Goal: Task Accomplishment & Management: Manage account settings

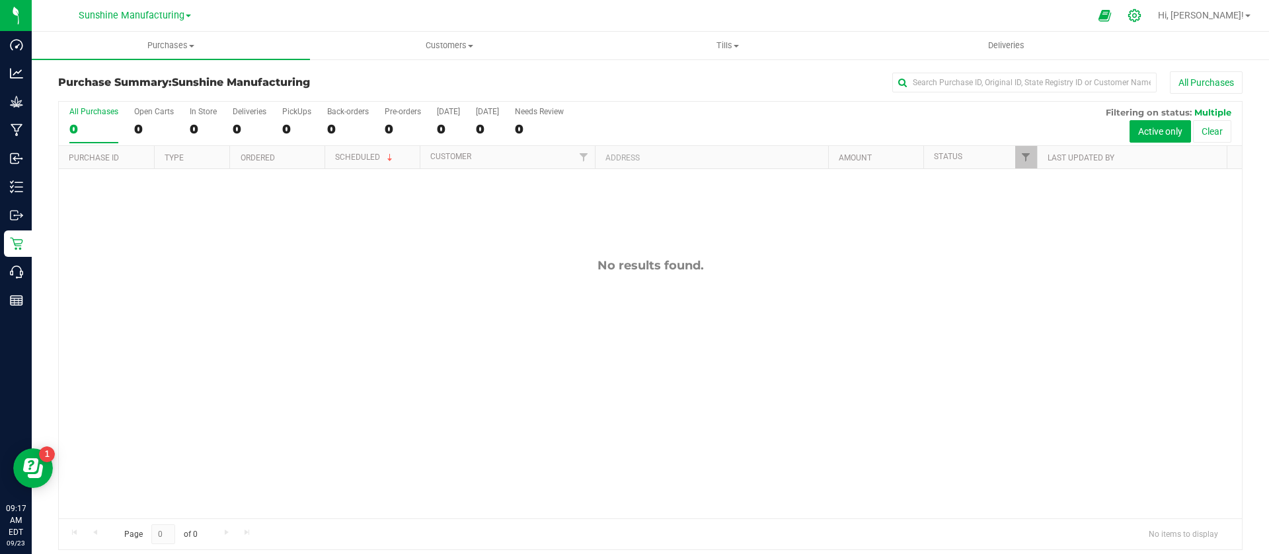
click at [1141, 12] on icon at bounding box center [1134, 16] width 14 height 14
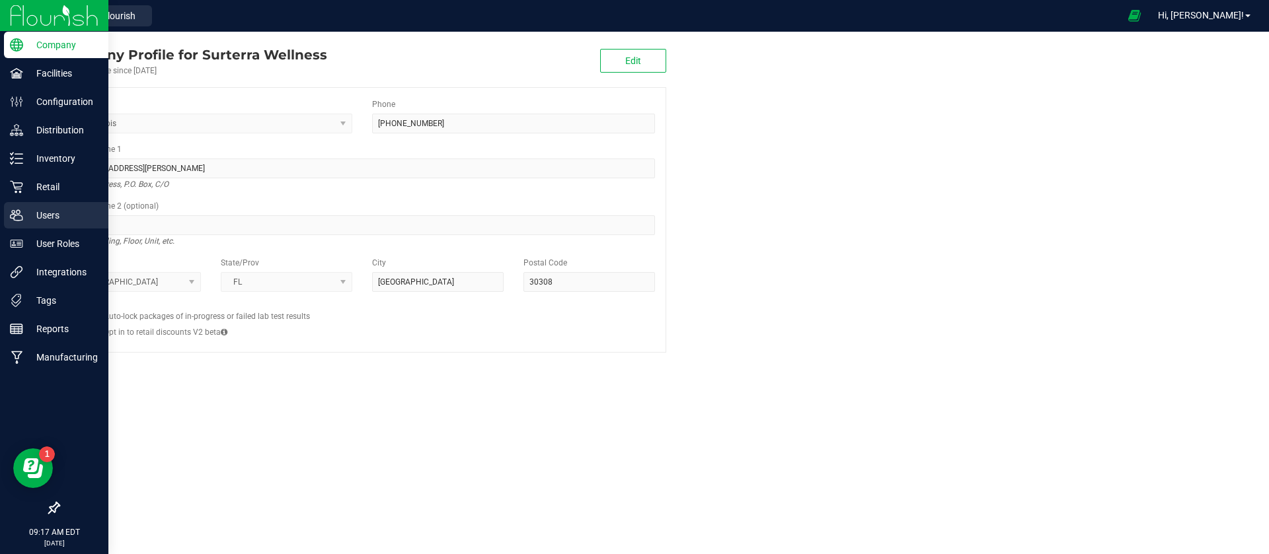
click at [10, 215] on icon at bounding box center [16, 215] width 13 height 13
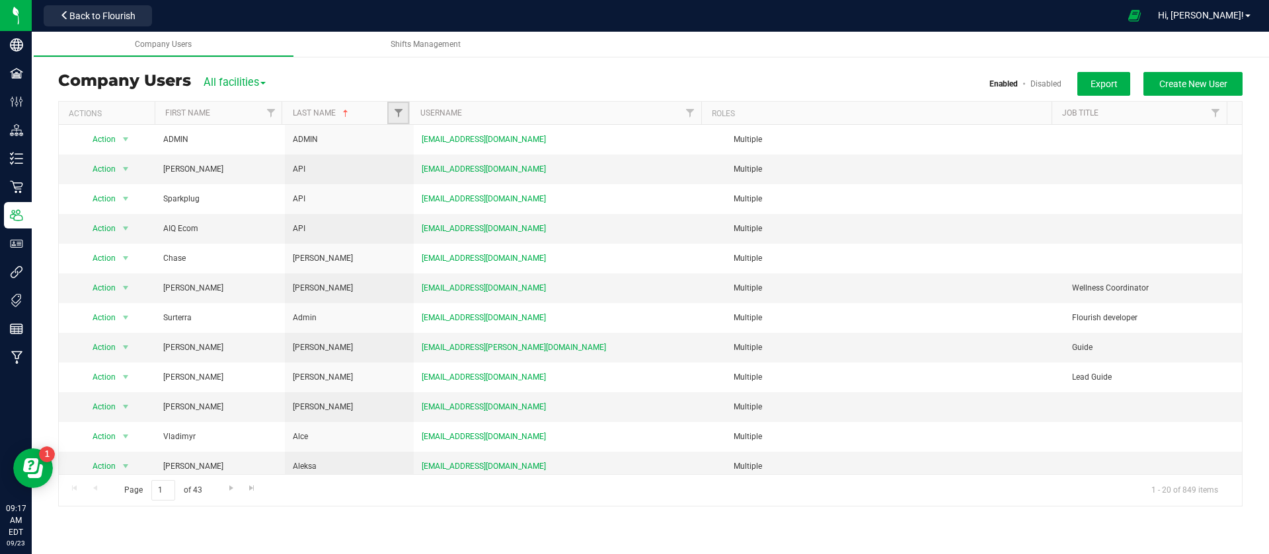
click at [401, 118] on span "Filter" at bounding box center [398, 113] width 11 height 11
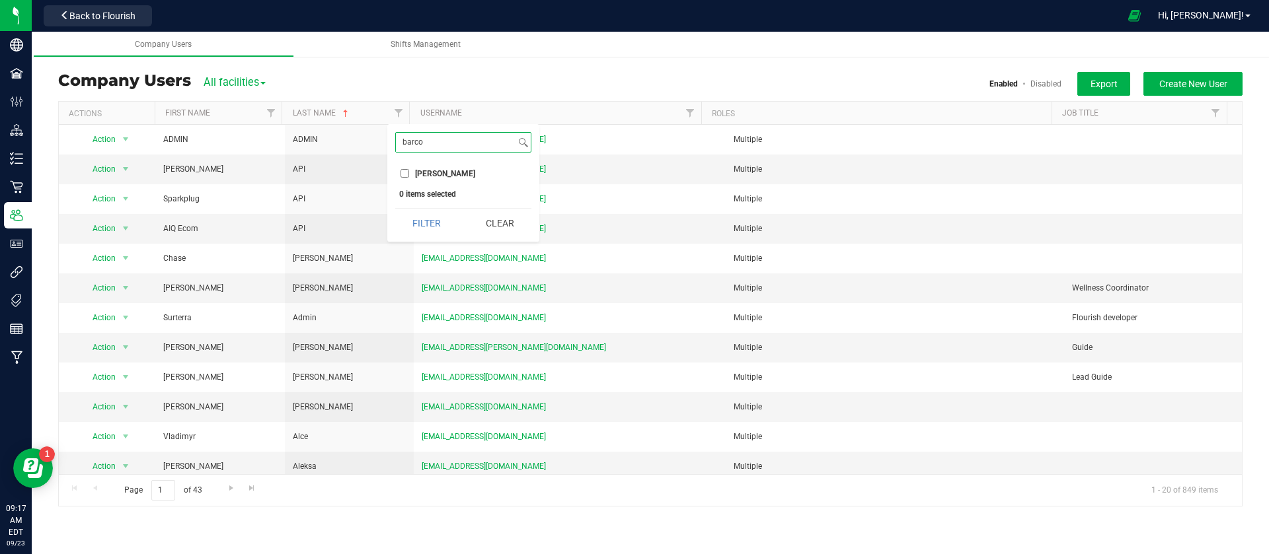
type input "barco"
click at [435, 176] on span "[PERSON_NAME]" at bounding box center [445, 174] width 60 height 8
click at [409, 176] on input "[PERSON_NAME]" at bounding box center [404, 173] width 9 height 9
checkbox input "true"
click at [445, 145] on input "barco" at bounding box center [456, 142] width 120 height 19
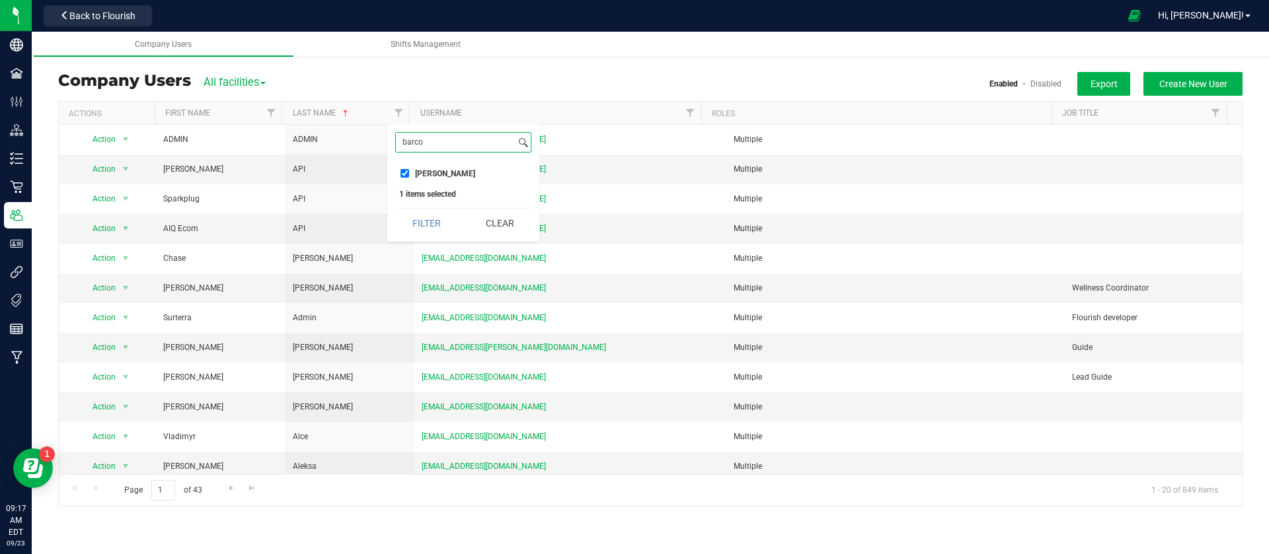
click at [395, 209] on button "Filter" at bounding box center [426, 223] width 63 height 29
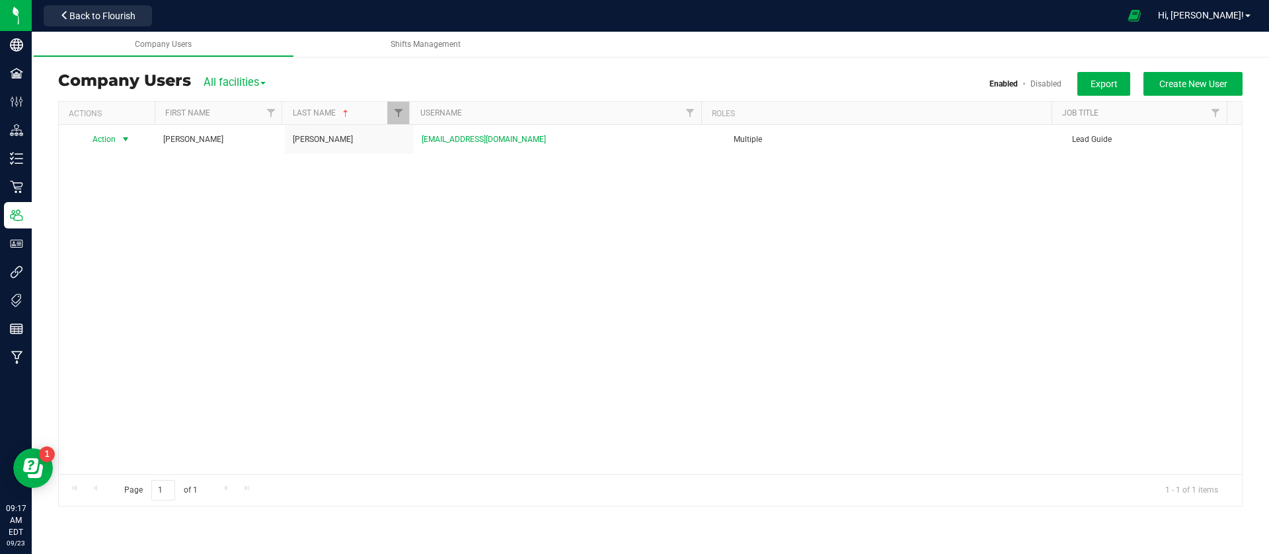
click at [108, 142] on span "Action" at bounding box center [99, 139] width 36 height 19
click at [130, 195] on li "Edit user" at bounding box center [117, 201] width 72 height 20
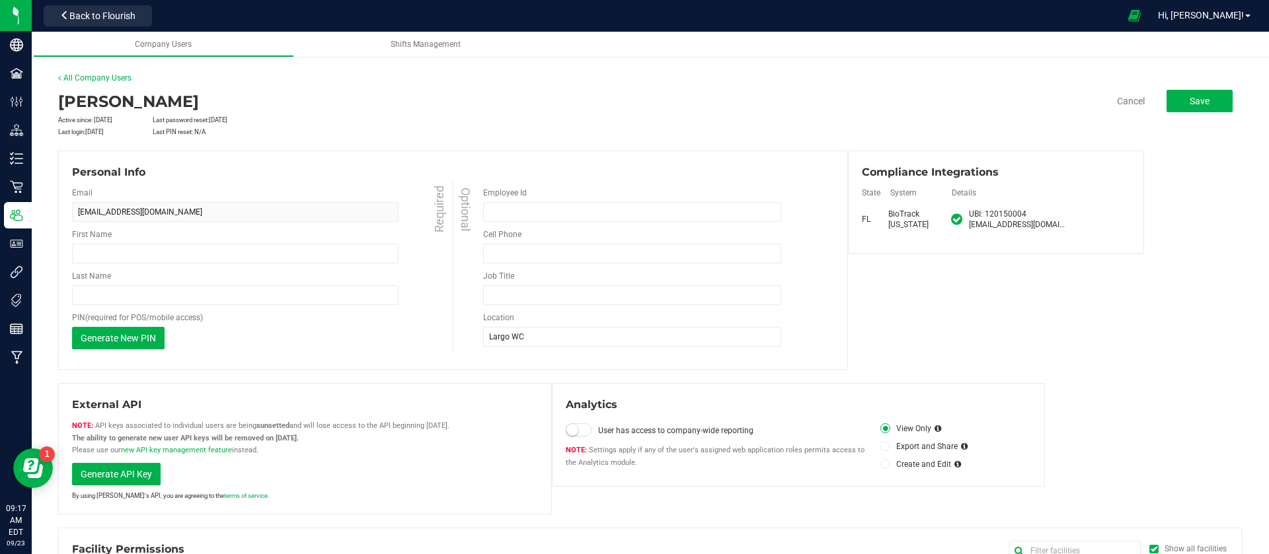
type input "[PERSON_NAME]"
type input "Lead Guide"
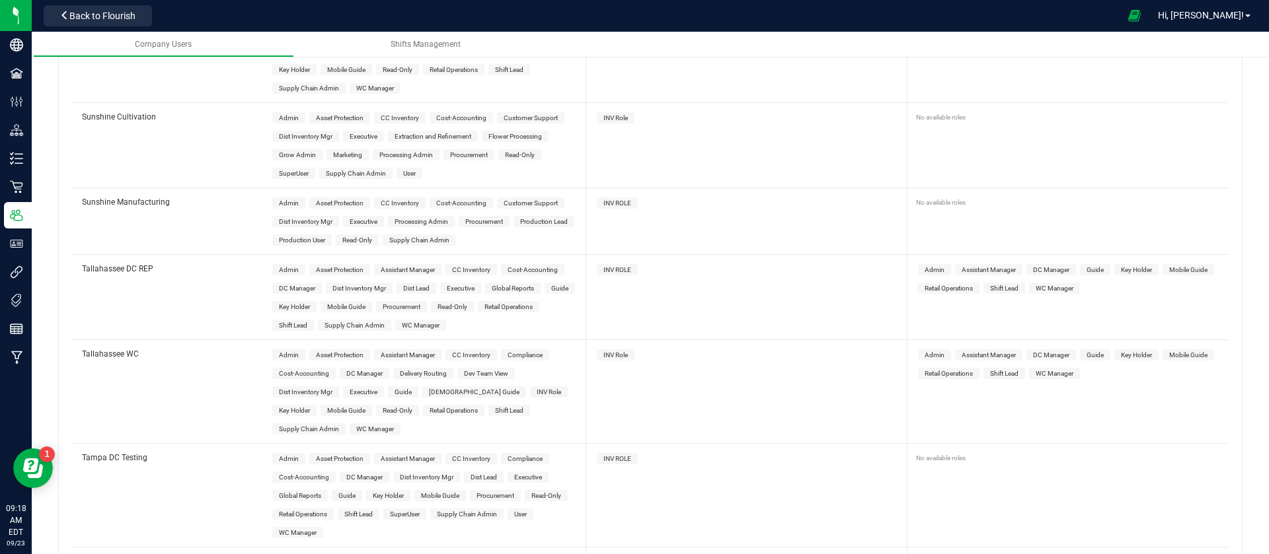
scroll to position [4979, 0]
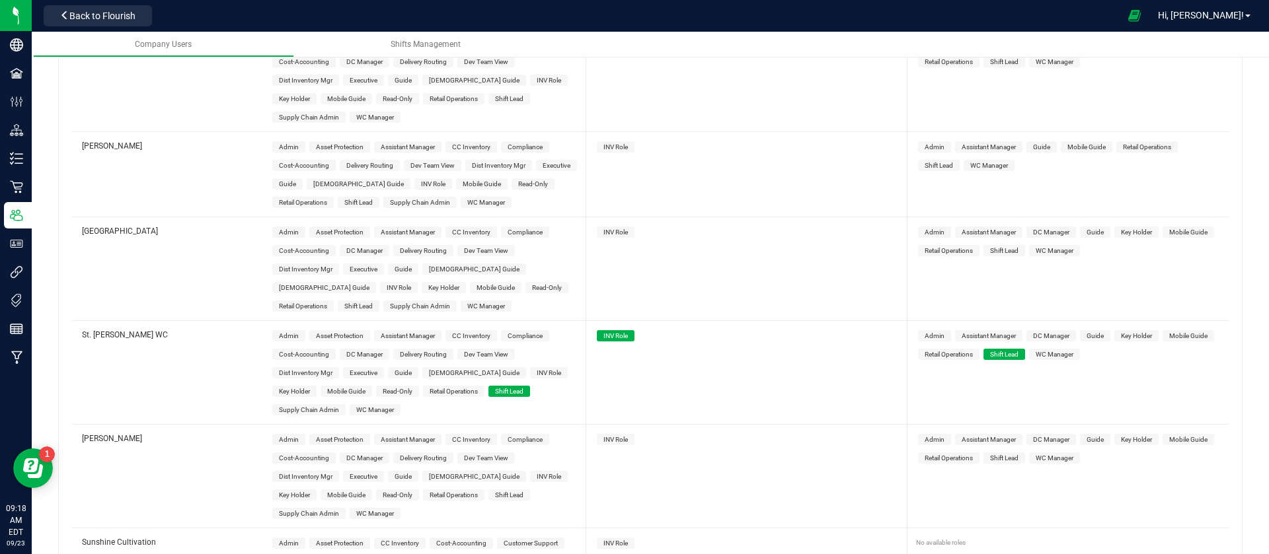
click at [373, 303] on span "Shift Lead" at bounding box center [358, 306] width 28 height 7
click at [617, 229] on span "INV Role" at bounding box center [615, 232] width 24 height 7
click at [990, 247] on span "Shift Lead" at bounding box center [1004, 250] width 28 height 7
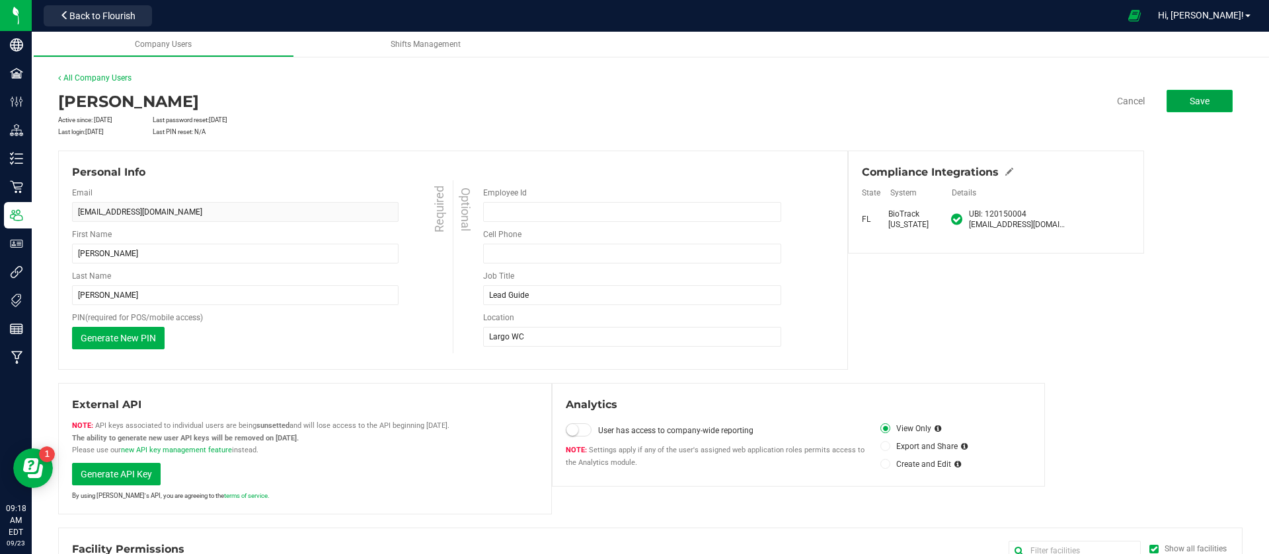
click at [1189, 102] on span "Save" at bounding box center [1199, 101] width 20 height 11
